Goal: Find contact information: Find contact information

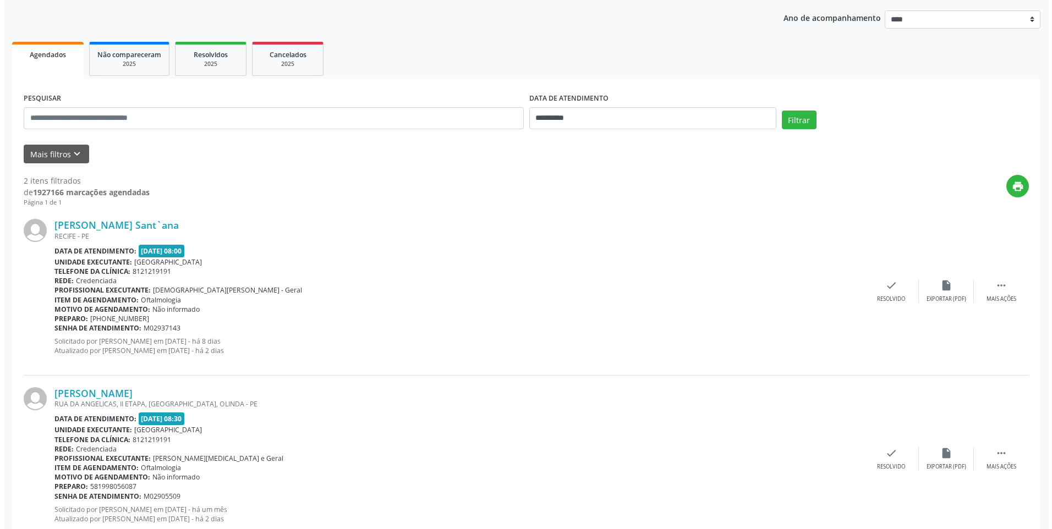
scroll to position [156, 0]
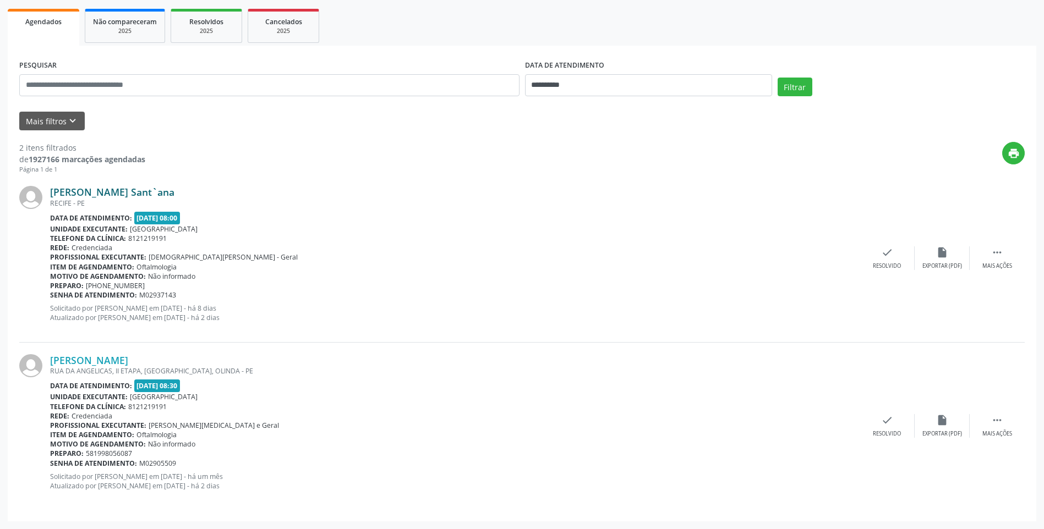
click at [172, 190] on link "[PERSON_NAME] Sant`ana" at bounding box center [112, 192] width 124 height 12
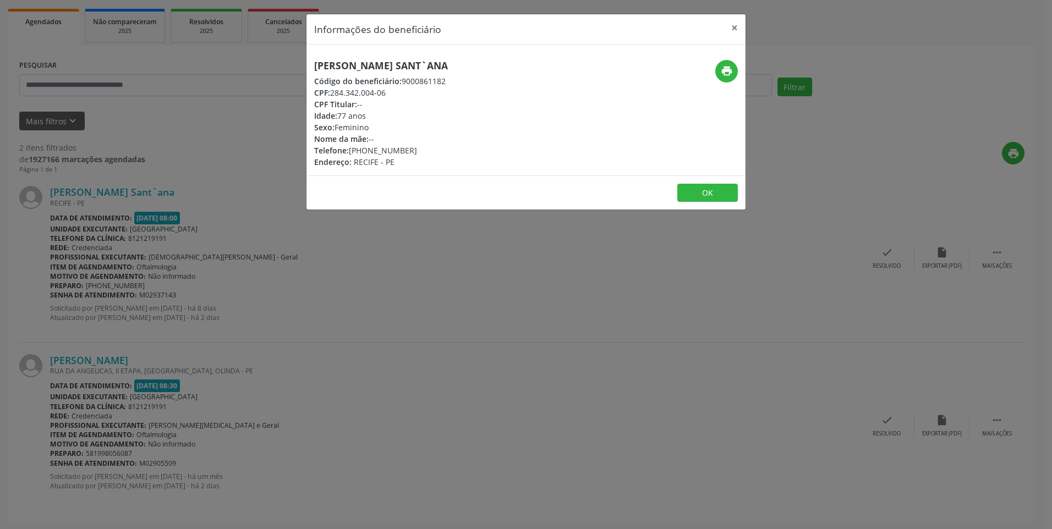
drag, startPoint x: 351, startPoint y: 151, endPoint x: 413, endPoint y: 152, distance: 61.6
click at [413, 152] on div "Telefone: [PHONE_NUMBER]" at bounding box center [381, 151] width 134 height 12
copy div "[PHONE_NUMBER]"
drag, startPoint x: 472, startPoint y: 67, endPoint x: 310, endPoint y: 69, distance: 161.8
click at [310, 69] on div "[PERSON_NAME] Sant`ana Código do beneficiário: 9000861182 CPF: 284.342.004-06 C…" at bounding box center [453, 114] width 293 height 108
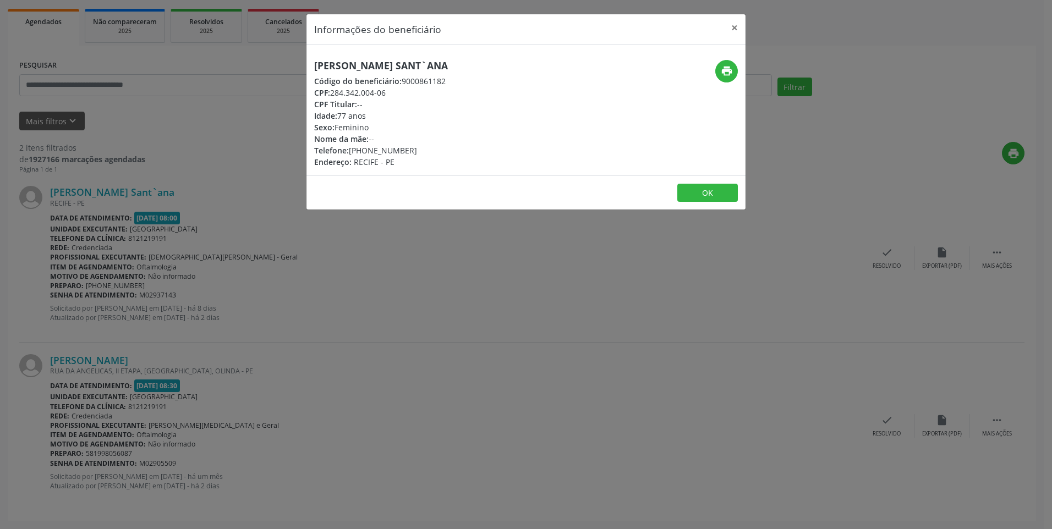
copy h5 "[PERSON_NAME] Sant`ana"
click at [739, 24] on button "×" at bounding box center [735, 27] width 22 height 27
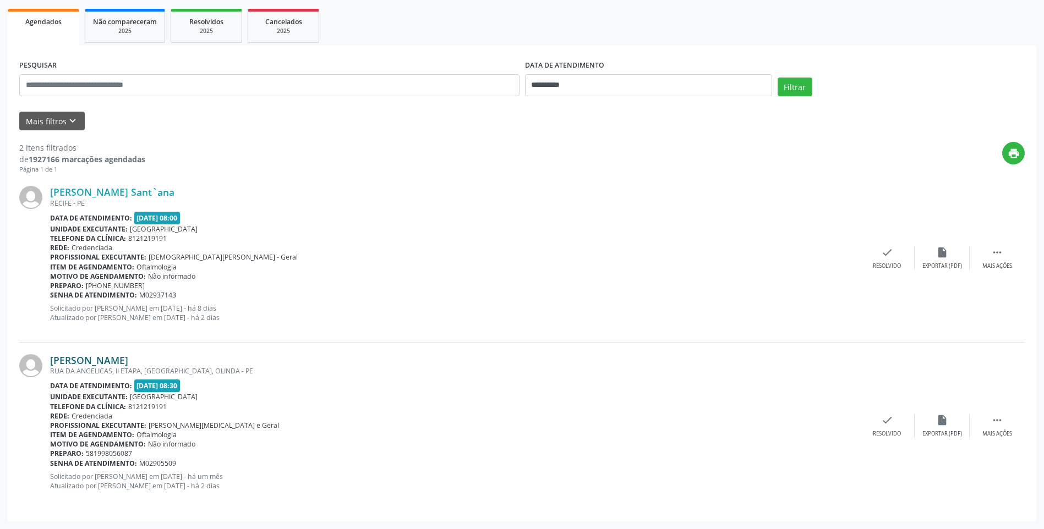
click at [128, 361] on link "[PERSON_NAME]" at bounding box center [89, 360] width 78 height 12
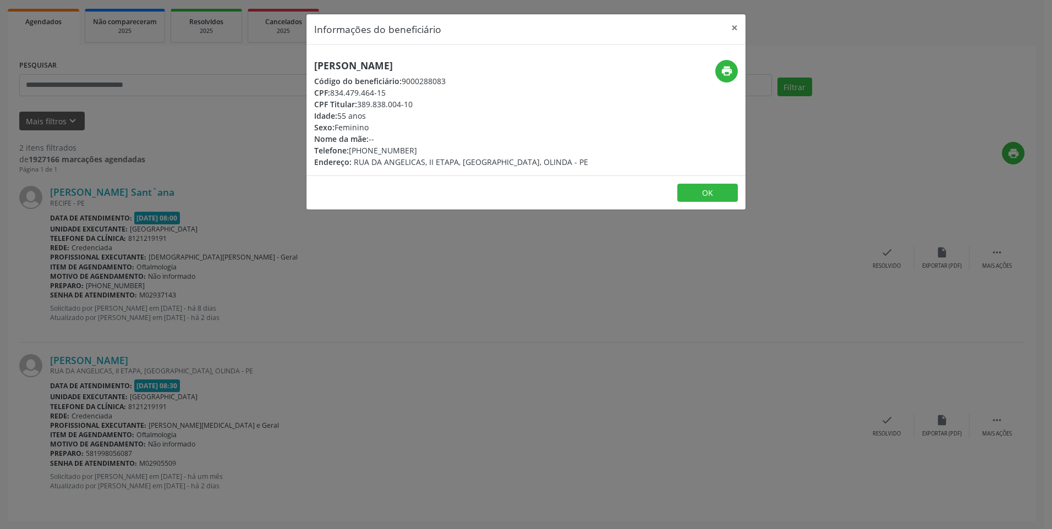
drag, startPoint x: 413, startPoint y: 150, endPoint x: 352, endPoint y: 147, distance: 61.7
click at [352, 147] on div "Telefone: [PHONE_NUMBER]" at bounding box center [451, 151] width 274 height 12
copy div "[PHONE_NUMBER]"
drag, startPoint x: 472, startPoint y: 67, endPoint x: 297, endPoint y: 68, distance: 174.5
click at [297, 68] on div "Informações do beneficiário × [PERSON_NAME] Código do beneficiário: 9000288083 …" at bounding box center [526, 264] width 1052 height 529
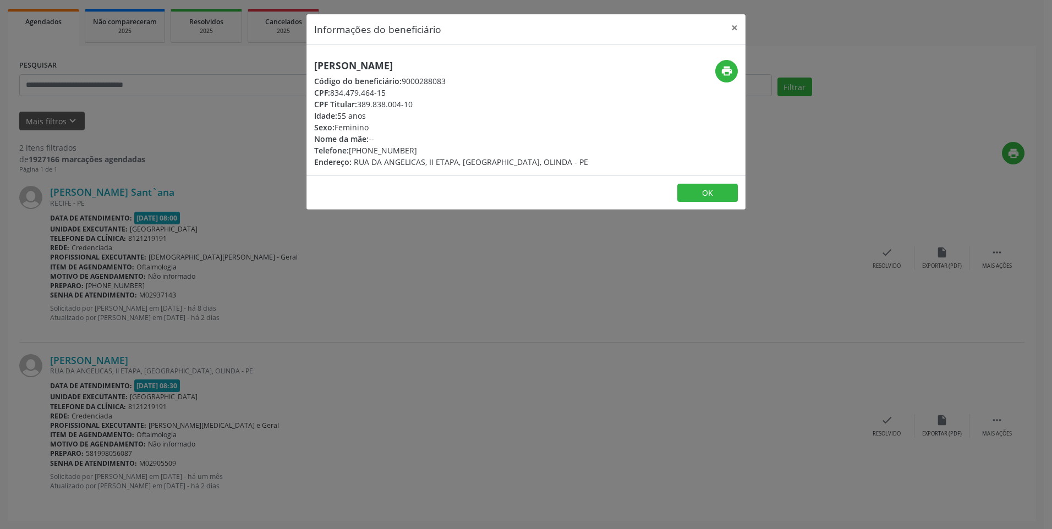
copy h5 "[PERSON_NAME]"
